Goal: Task Accomplishment & Management: Complete application form

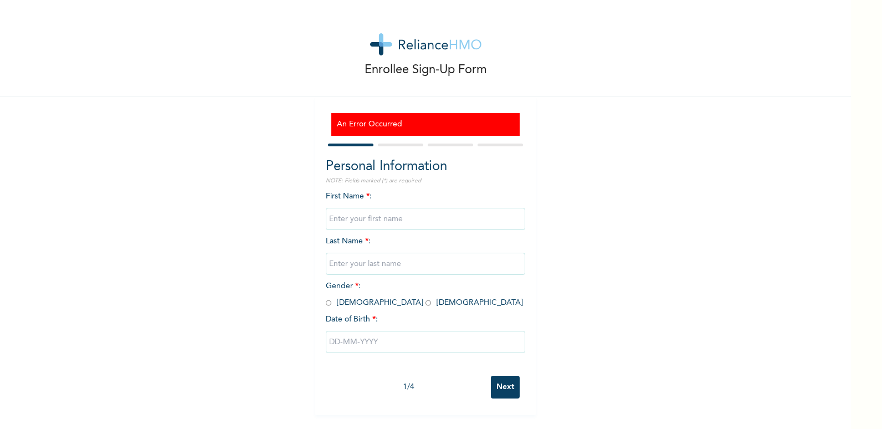
click at [338, 216] on input "text" at bounding box center [425, 219] width 199 height 22
type input "[PERSON_NAME]"
type input "Ebije"
click at [326, 303] on input "radio" at bounding box center [329, 303] width 6 height 11
radio input "true"
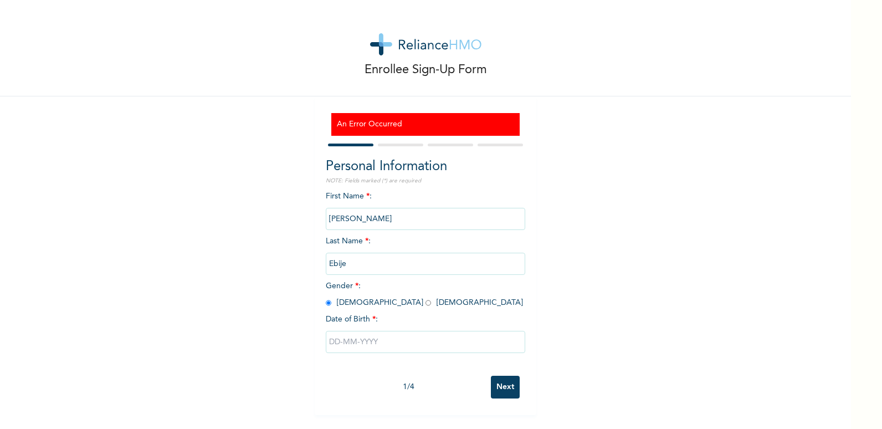
click at [340, 344] on input "text" at bounding box center [425, 342] width 199 height 22
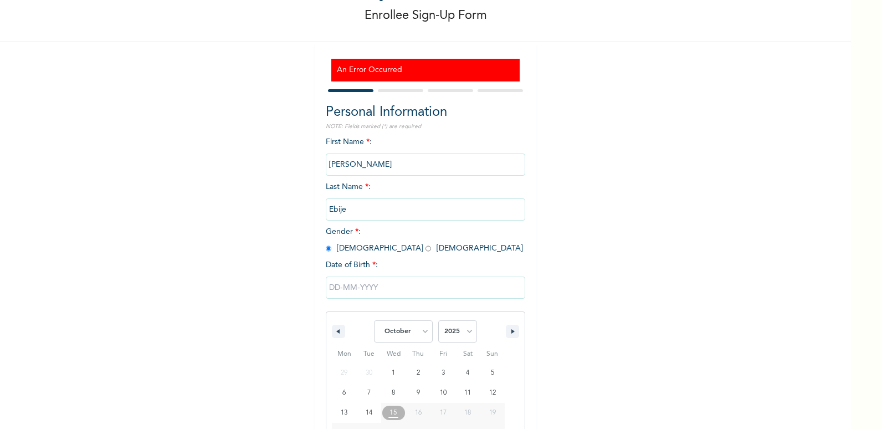
scroll to position [109, 0]
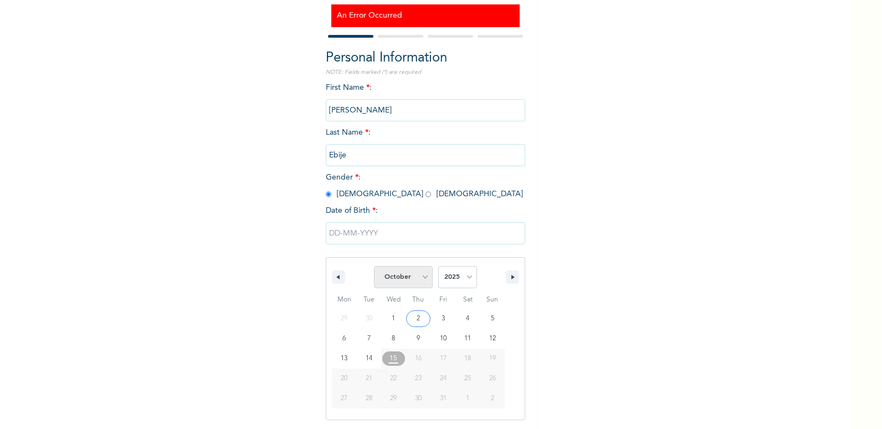
click at [418, 279] on select "January February March April May June July August September October November De…" at bounding box center [403, 277] width 59 height 22
select select "7"
click at [374, 266] on select "January February March April May June July August September October November De…" at bounding box center [403, 277] width 59 height 22
click at [462, 276] on select "2025 2024 2023 2022 2021 2020 2019 2018 2017 2016 2015 2014 2013 2012 2011 2010…" at bounding box center [457, 277] width 39 height 22
select select "1990"
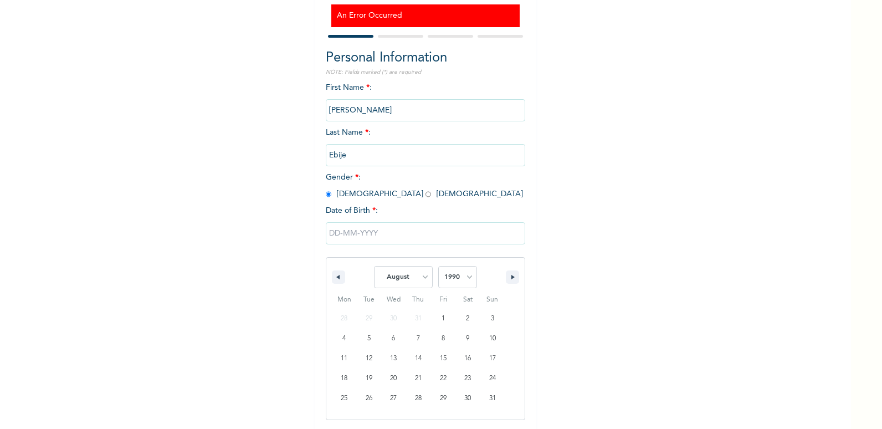
click at [438, 266] on select "2025 2024 2023 2022 2021 2020 2019 2018 2017 2016 2015 2014 2013 2012 2011 2010…" at bounding box center [457, 277] width 39 height 22
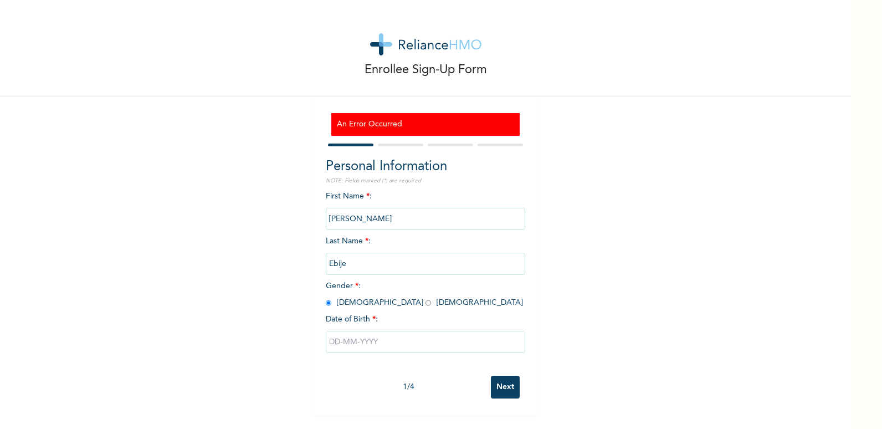
click at [522, 296] on div "An Error Occurred Personal Information NOTE: Fields marked (*) are required Fir…" at bounding box center [426, 255] width 222 height 319
click at [368, 339] on input "text" at bounding box center [425, 342] width 199 height 22
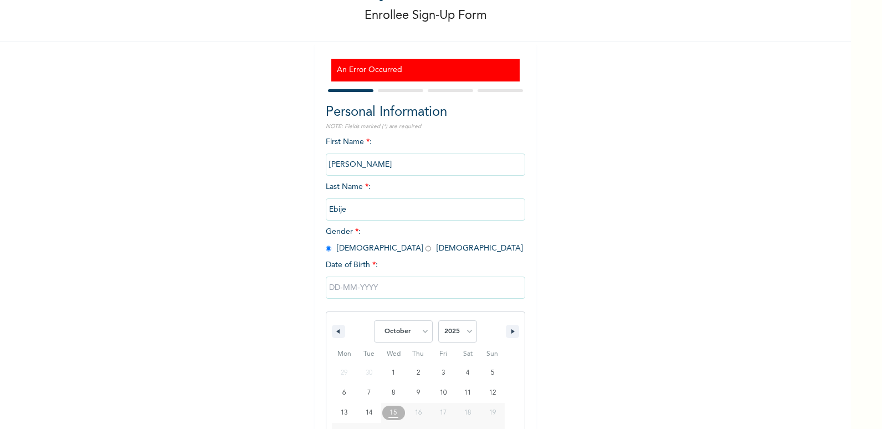
scroll to position [109, 0]
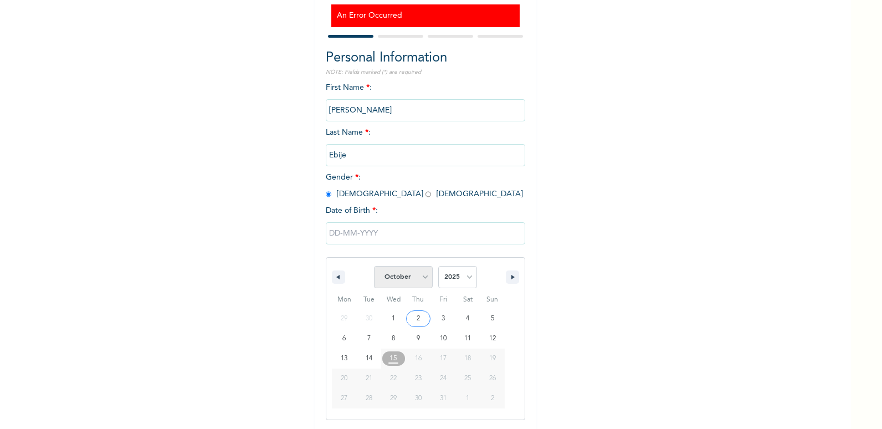
click at [420, 279] on select "January February March April May June July August September October November De…" at bounding box center [403, 277] width 59 height 22
select select "7"
click at [374, 266] on select "January February March April May June July August September October November De…" at bounding box center [403, 277] width 59 height 22
click at [460, 276] on select "2025 2024 2023 2022 2021 2020 2019 2018 2017 2016 2015 2014 2013 2012 2011 2010…" at bounding box center [457, 277] width 39 height 22
select select "1990"
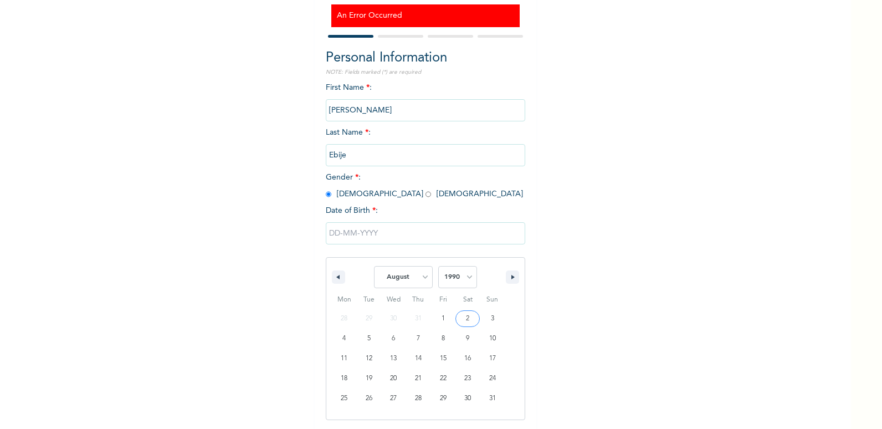
click at [438, 266] on select "2025 2024 2023 2022 2021 2020 2019 2018 2017 2016 2015 2014 2013 2012 2011 2010…" at bounding box center [457, 277] width 39 height 22
type input "[DATE]"
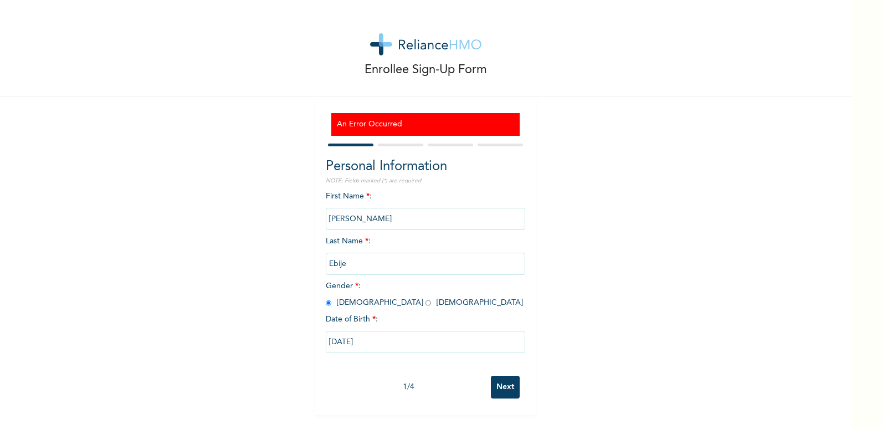
scroll to position [0, 0]
click at [502, 390] on input "Next" at bounding box center [505, 387] width 29 height 23
click at [499, 387] on input "Next" at bounding box center [505, 387] width 29 height 23
click at [340, 216] on input "text" at bounding box center [425, 219] width 199 height 22
type input "[PERSON_NAME]"
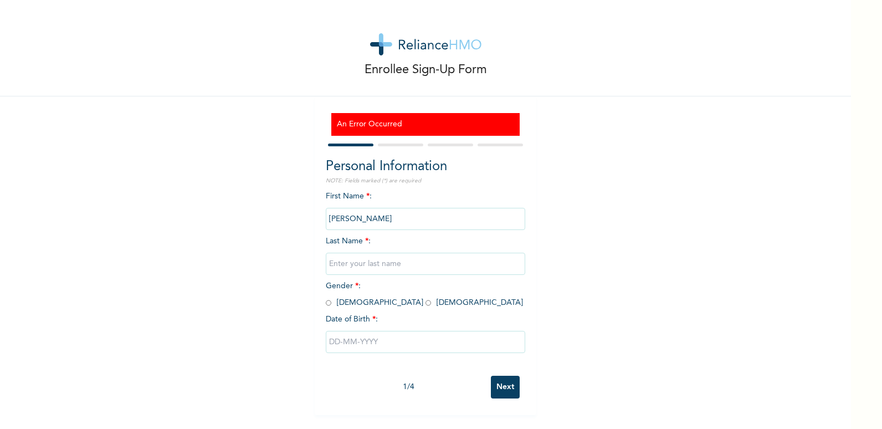
type input "Ebije"
click at [326, 303] on input "radio" at bounding box center [329, 303] width 6 height 11
radio input "true"
click at [341, 340] on input "text" at bounding box center [425, 342] width 199 height 22
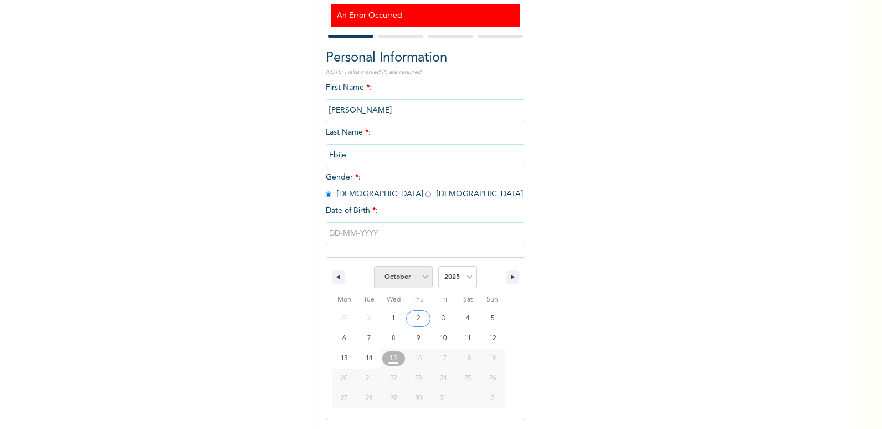
click at [423, 275] on select "January February March April May June July August September October November De…" at bounding box center [403, 277] width 59 height 22
select select "7"
click at [374, 266] on select "January February March April May June July August September October November De…" at bounding box center [403, 277] width 59 height 22
click at [463, 275] on select "2025 2024 2023 2022 2021 2020 2019 2018 2017 2016 2015 2014 2013 2012 2011 2010…" at bounding box center [457, 277] width 39 height 22
select select "1990"
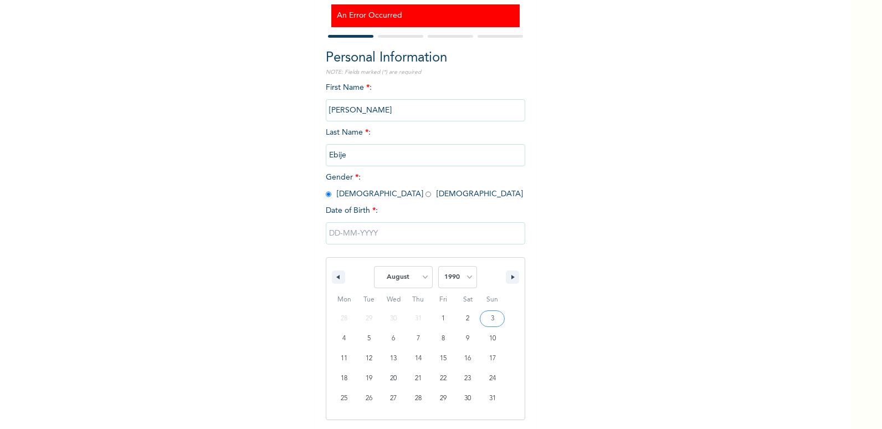
click at [438, 266] on select "2025 2024 2023 2022 2021 2020 2019 2018 2017 2016 2015 2014 2013 2012 2011 2010…" at bounding box center [457, 277] width 39 height 22
type input "[DATE]"
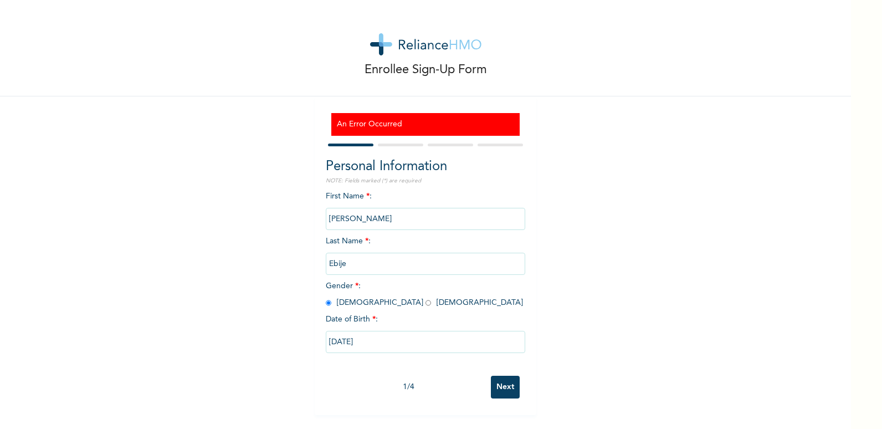
click at [501, 385] on input "Next" at bounding box center [505, 387] width 29 height 23
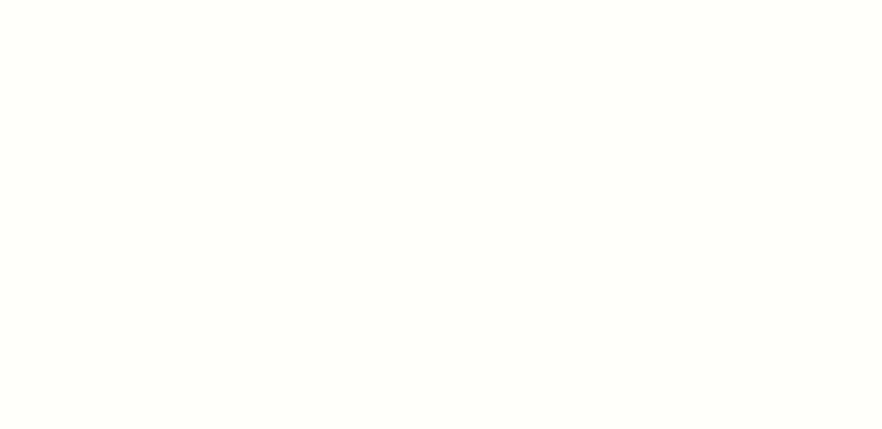
click at [501, 385] on div at bounding box center [441, 214] width 882 height 429
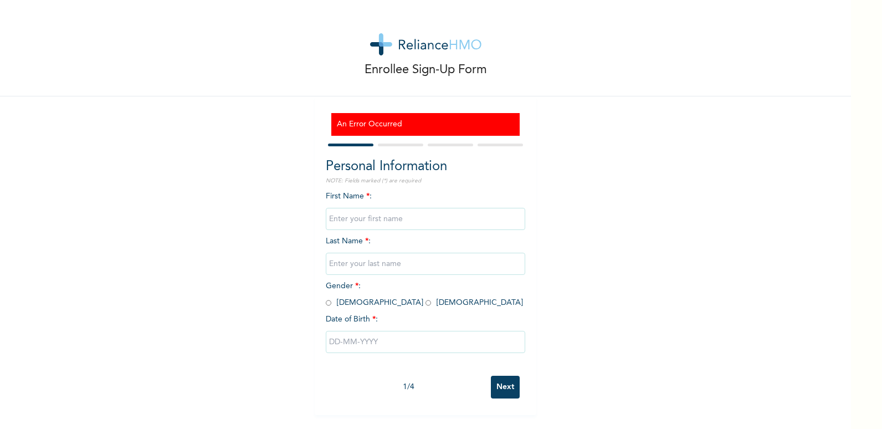
click at [353, 127] on h3 "An Error Occurred" at bounding box center [425, 125] width 177 height 12
copy h3 "Error"
